Goal: Navigation & Orientation: Find specific page/section

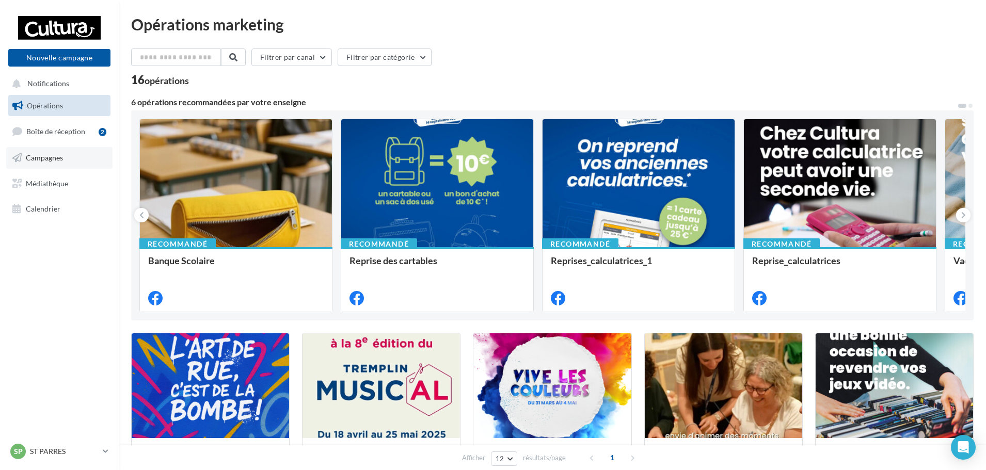
click at [71, 159] on link "Campagnes" at bounding box center [59, 158] width 106 height 22
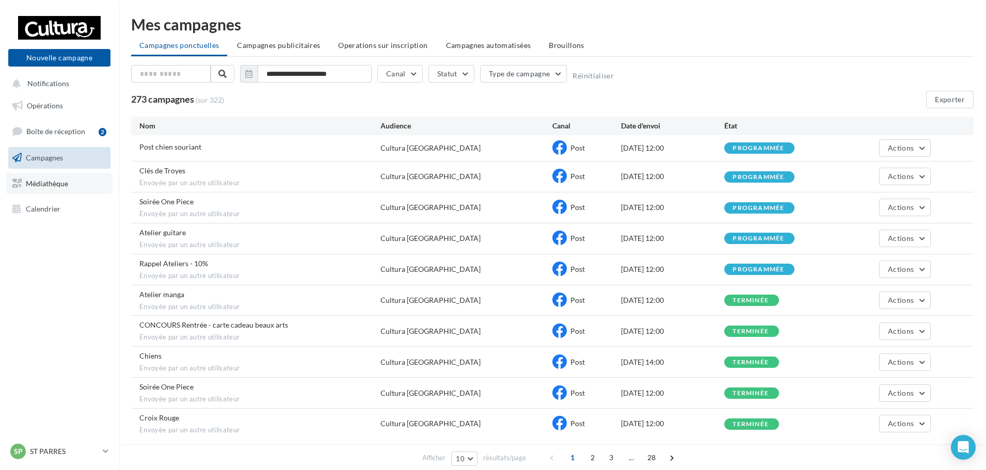
click at [81, 181] on link "Médiathèque" at bounding box center [59, 184] width 106 height 22
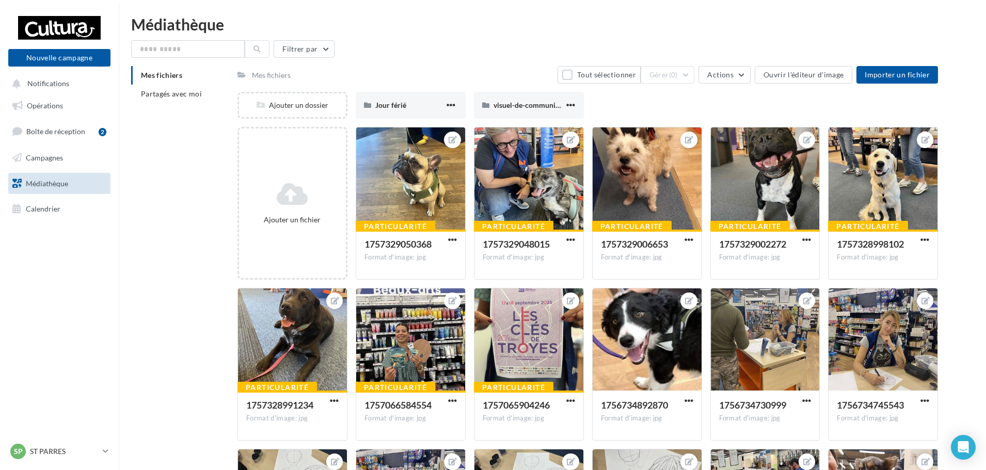
click at [482, 70] on div "Mes fichiers Tout sélectionner Gérer (0) Actions Ouvrir l'éditeur d'image Impor…" at bounding box center [588, 75] width 701 height 18
click at [56, 104] on span "Opérations" at bounding box center [45, 105] width 36 height 9
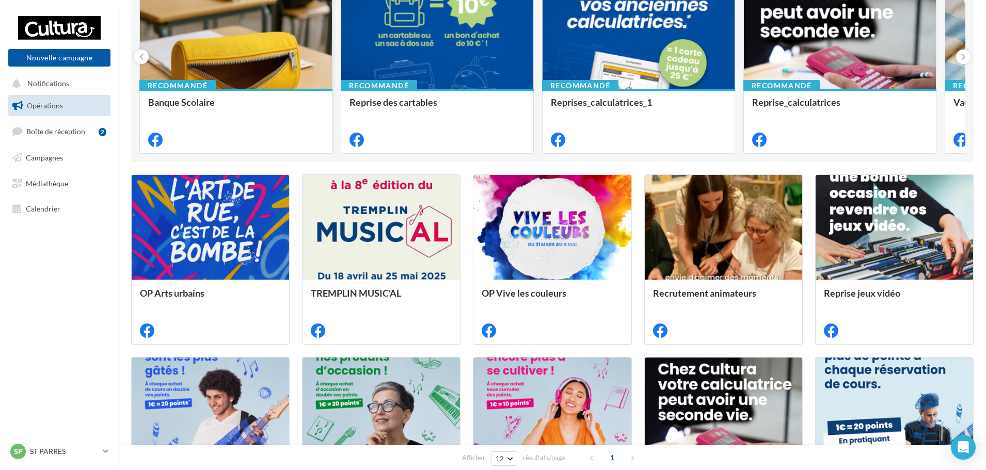
scroll to position [155, 0]
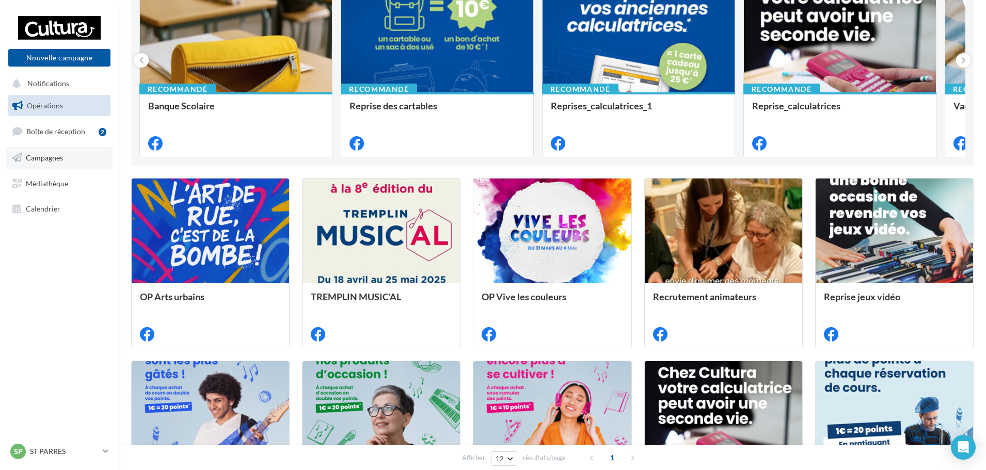
click at [61, 165] on link "Campagnes" at bounding box center [59, 158] width 106 height 22
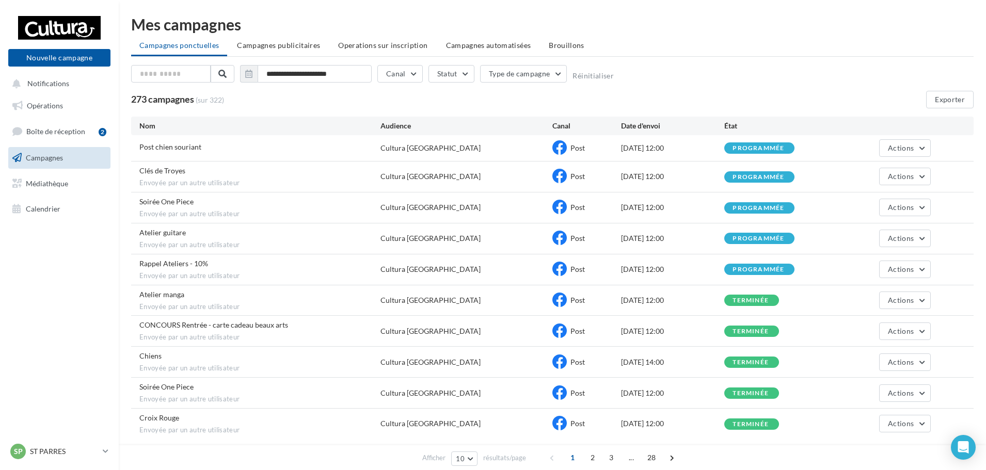
click at [515, 24] on div "Mes campagnes" at bounding box center [552, 24] width 843 height 15
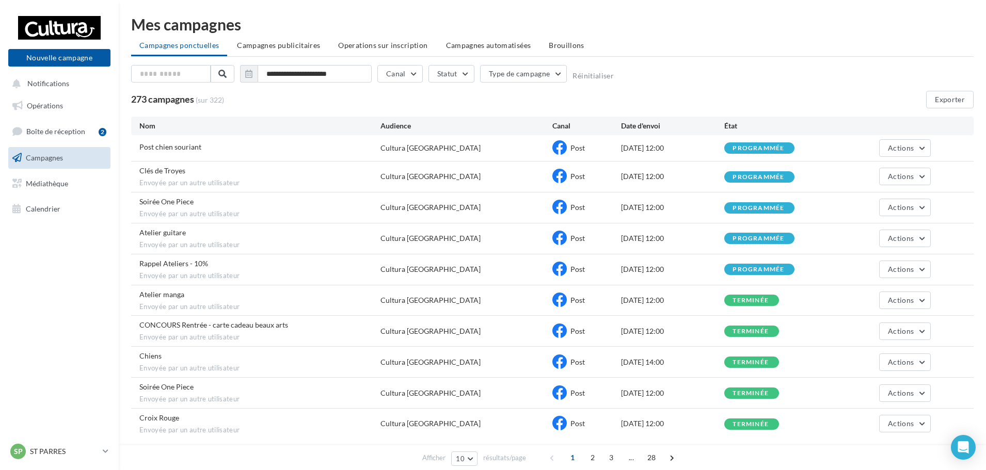
click at [791, 58] on div "**********" at bounding box center [552, 243] width 843 height 452
click at [266, 17] on div "Mes campagnes" at bounding box center [552, 24] width 843 height 15
click at [85, 107] on link "Opérations" at bounding box center [59, 106] width 106 height 22
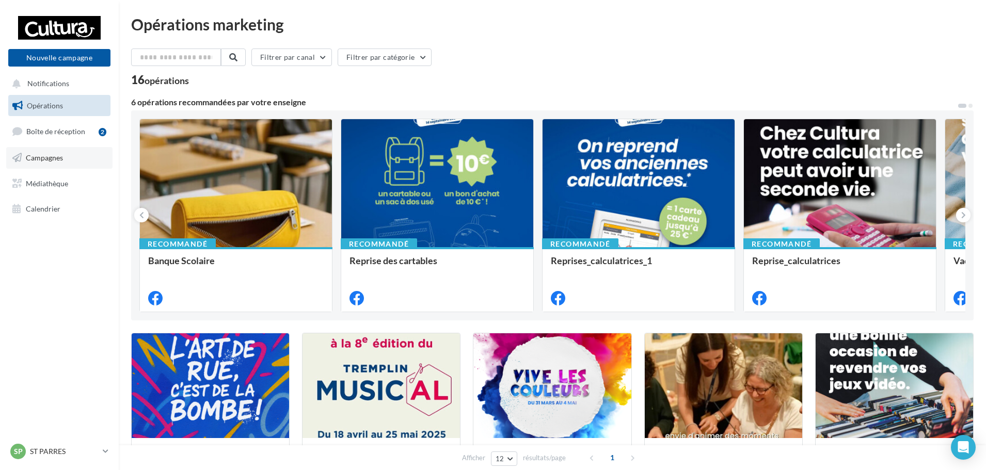
click at [70, 161] on link "Campagnes" at bounding box center [59, 158] width 106 height 22
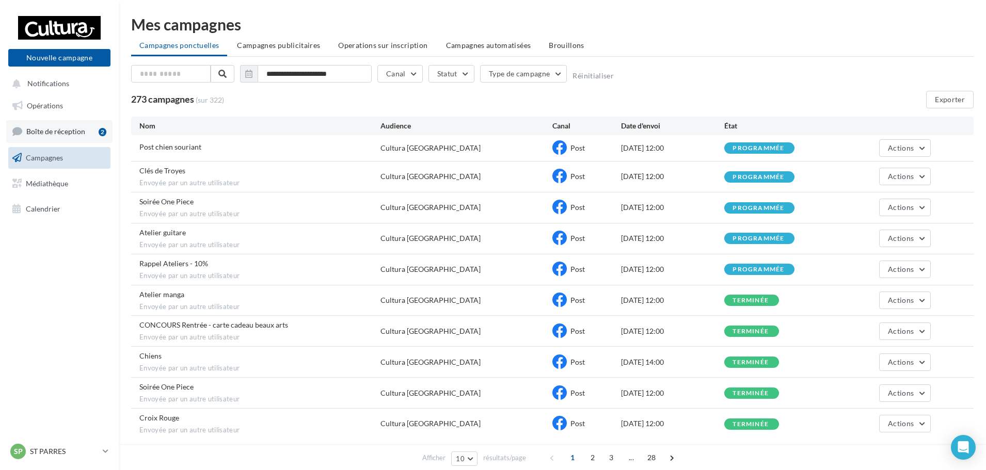
click at [84, 131] on span "Boîte de réception" at bounding box center [55, 131] width 59 height 9
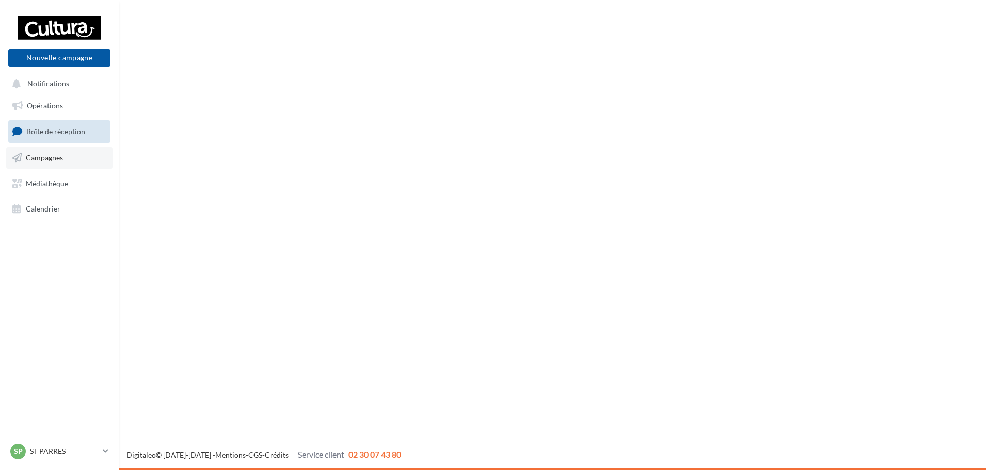
click at [87, 164] on link "Campagnes" at bounding box center [59, 158] width 106 height 22
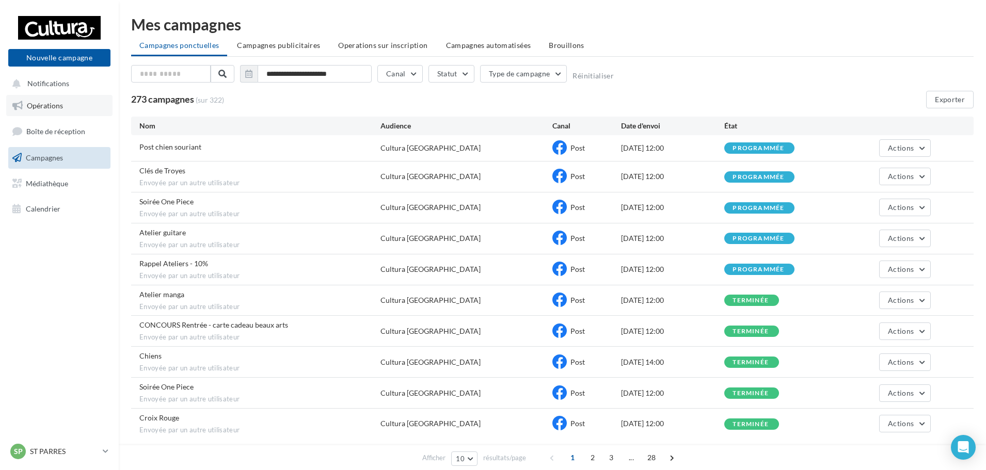
click at [85, 110] on link "Opérations" at bounding box center [59, 106] width 106 height 22
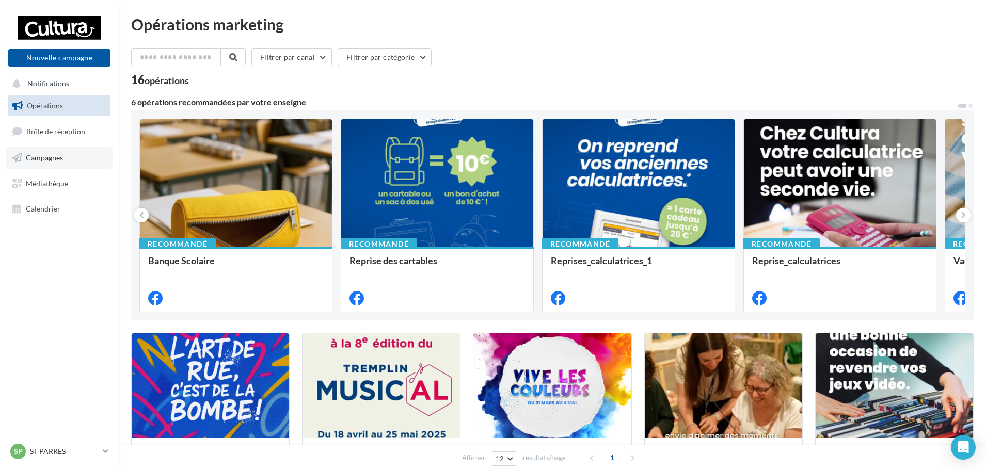
click at [45, 152] on link "Campagnes" at bounding box center [59, 158] width 106 height 22
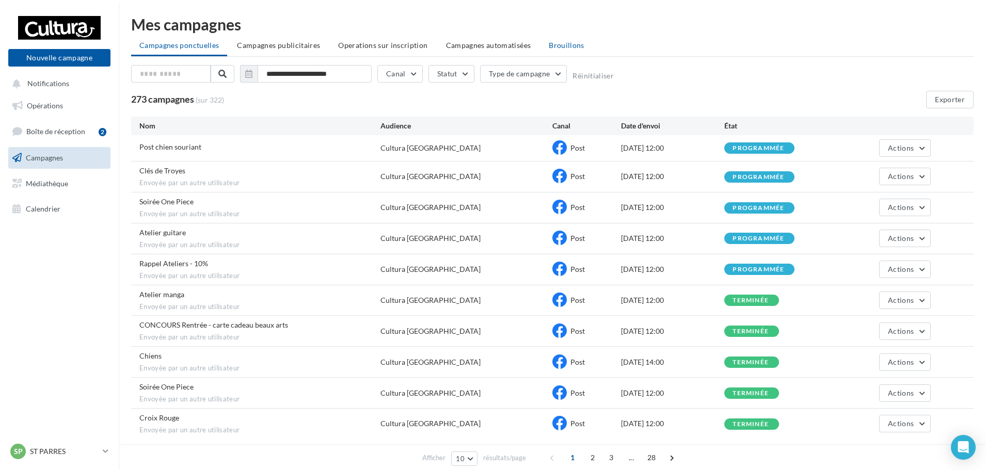
click at [562, 49] on span "Brouillons" at bounding box center [567, 45] width 36 height 9
